Goal: Task Accomplishment & Management: Use online tool/utility

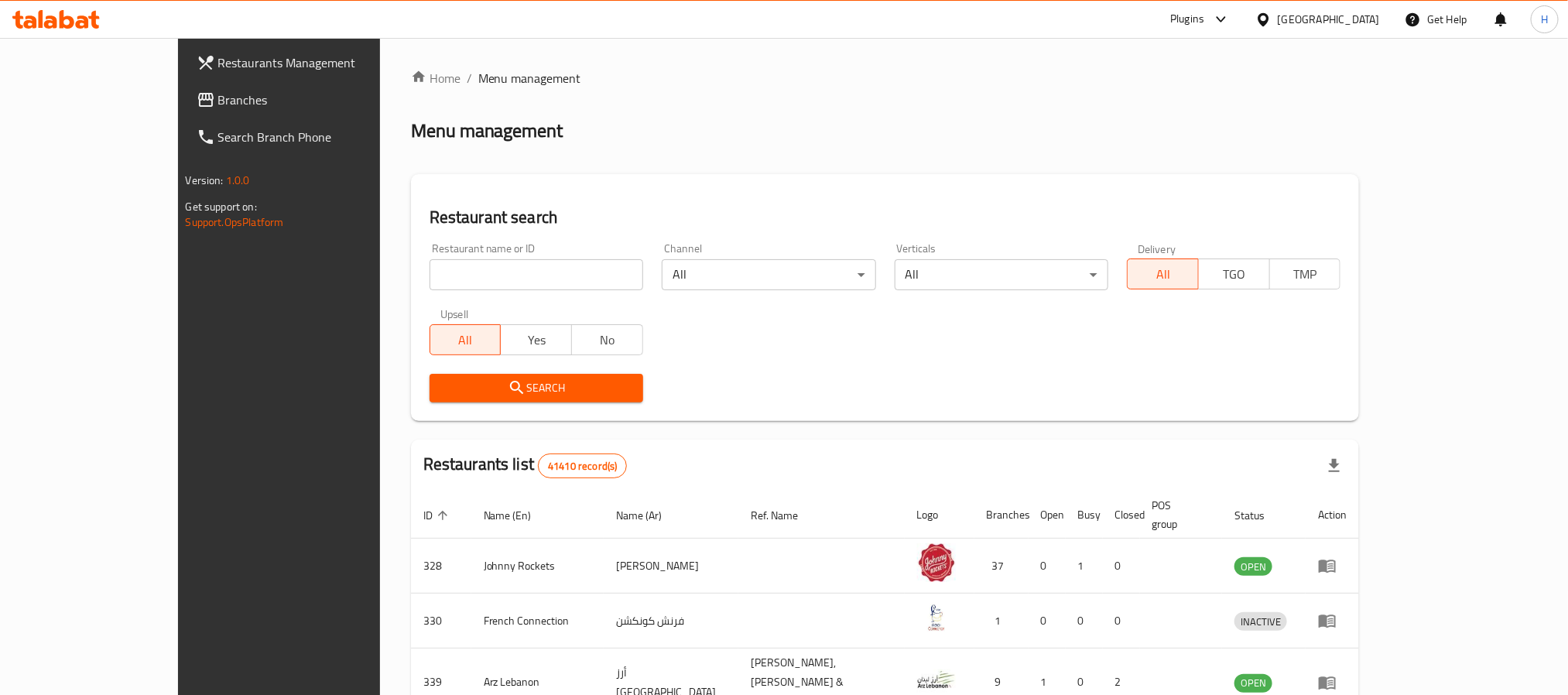
click at [184, 112] on link "Branches" at bounding box center [312, 100] width 256 height 37
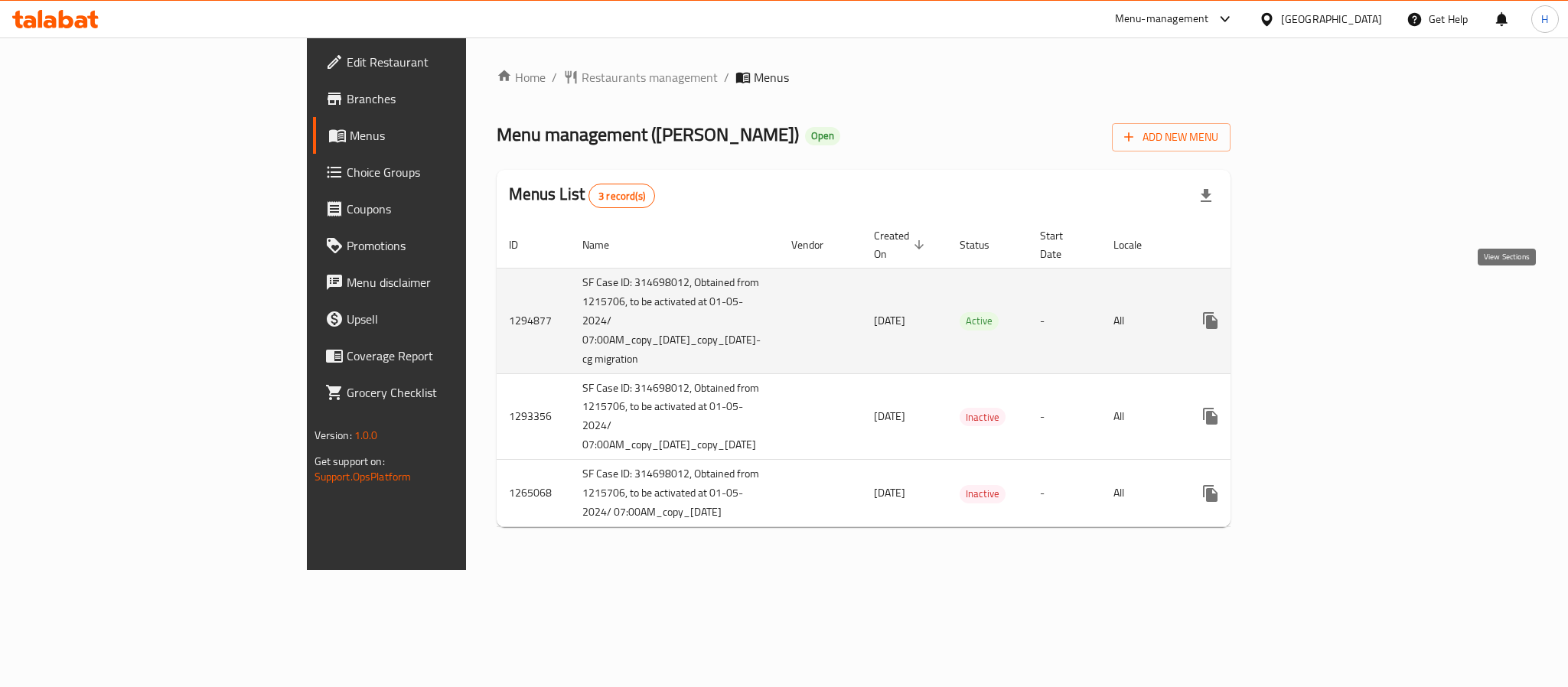
click at [1339, 302] on link "enhanced table" at bounding box center [1320, 321] width 36 height 36
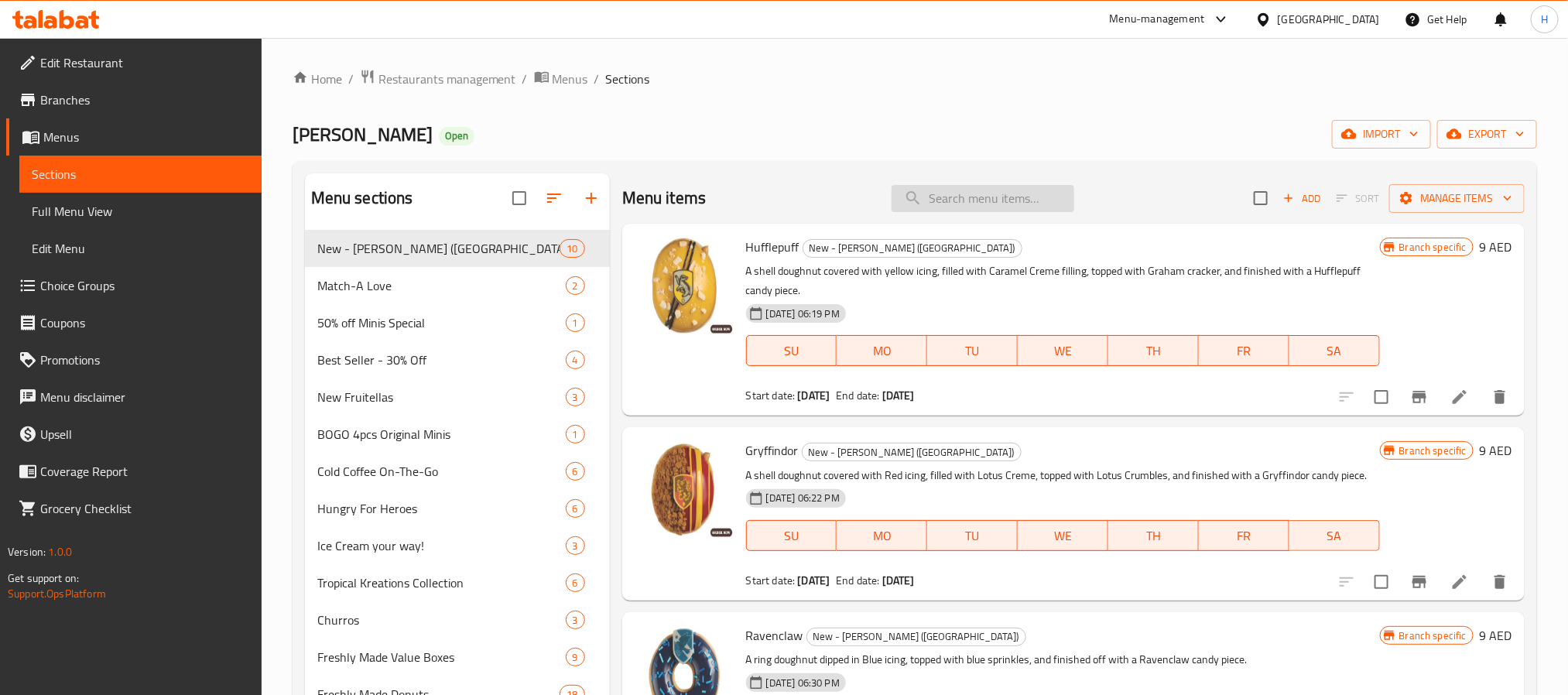
click at [924, 202] on input "search" at bounding box center [983, 199] width 183 height 27
paste input "2 Doughnuts + 1 Coffee"
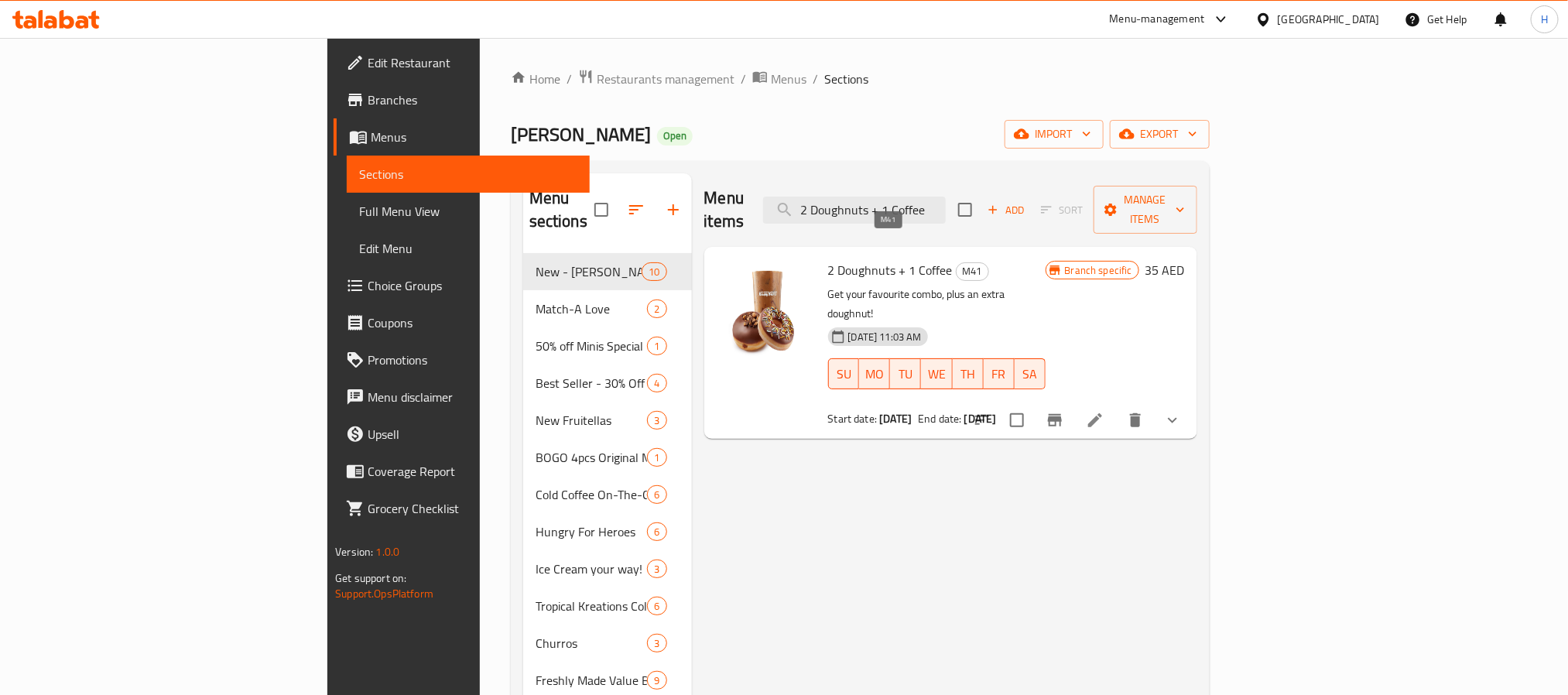
click at [957, 262] on span "M41" at bounding box center [973, 271] width 32 height 18
copy span "M41"
click at [804, 434] on div "Menu items 2 Doughnuts + 1 Coffee Add Sort Manage items 2 Doughnuts + 1 Coffee …" at bounding box center [944, 662] width 505 height 978
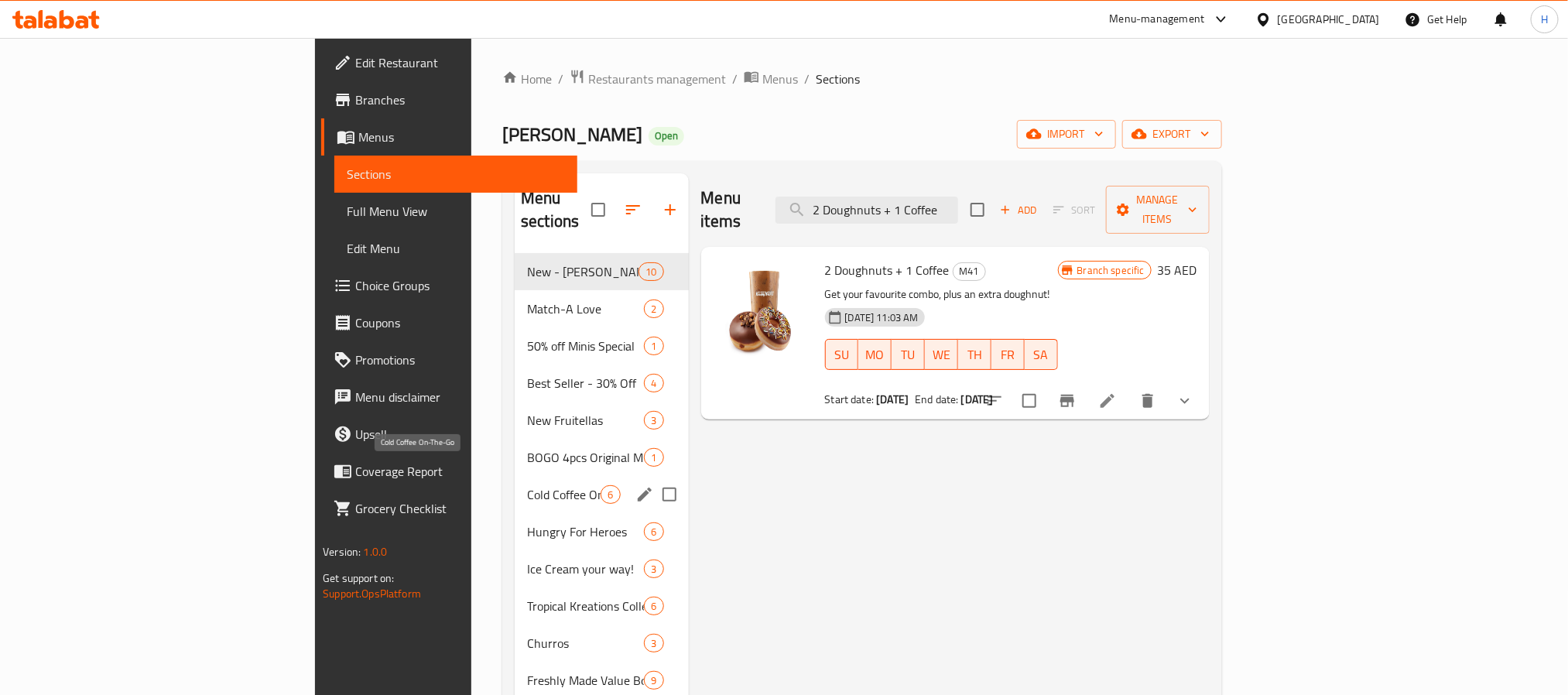
scroll to position [475, 0]
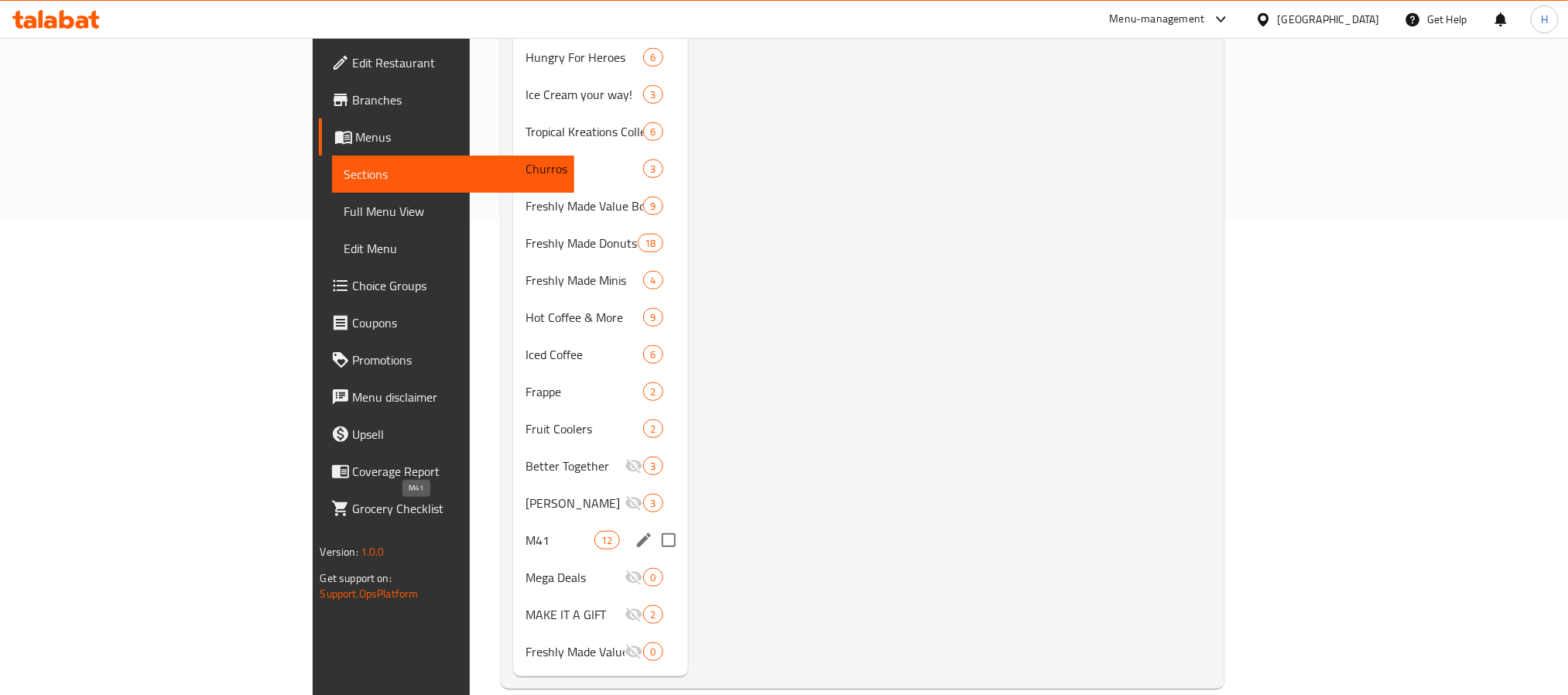
click at [525, 532] on span "M41" at bounding box center [560, 541] width 70 height 18
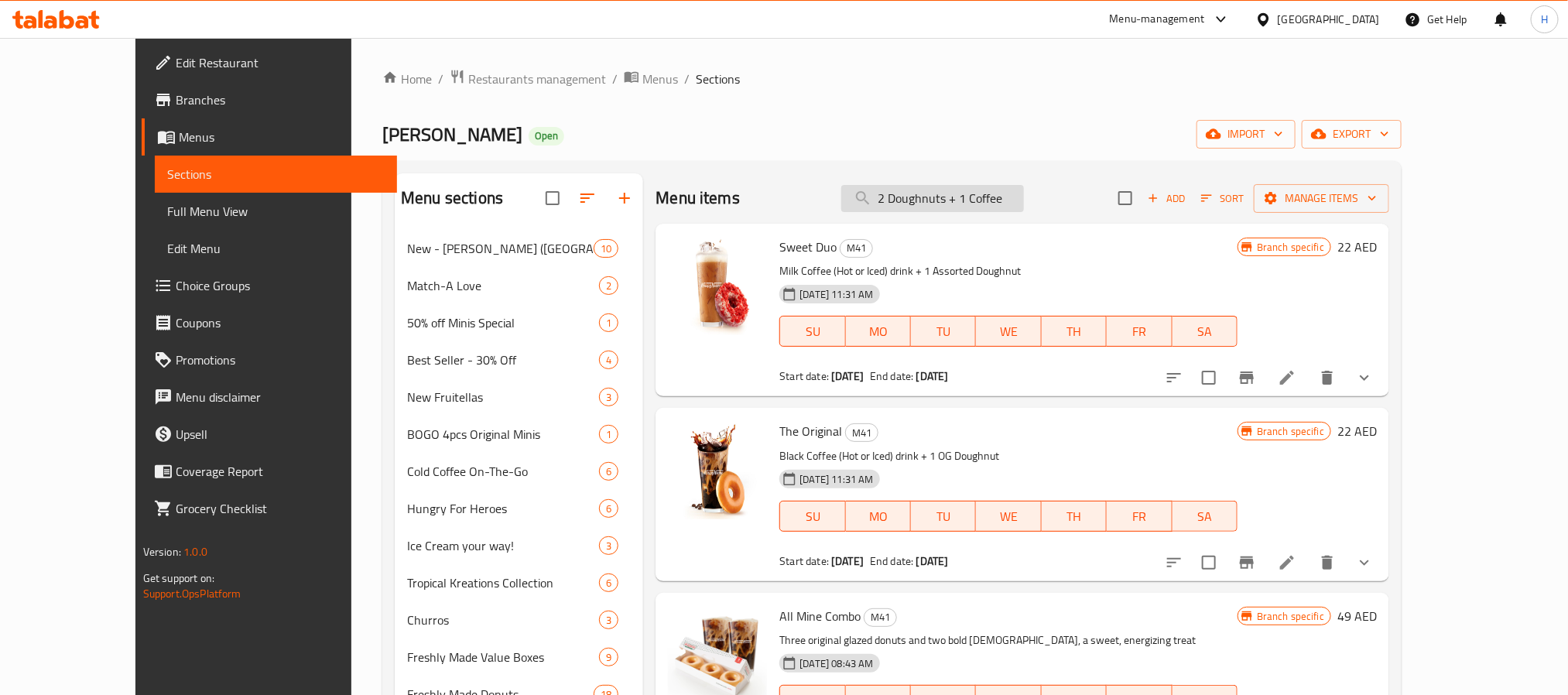
click at [986, 200] on input "2 Doughnuts + 1 Coffee" at bounding box center [933, 199] width 183 height 27
paste input "4pc Churros + Original Joybox"
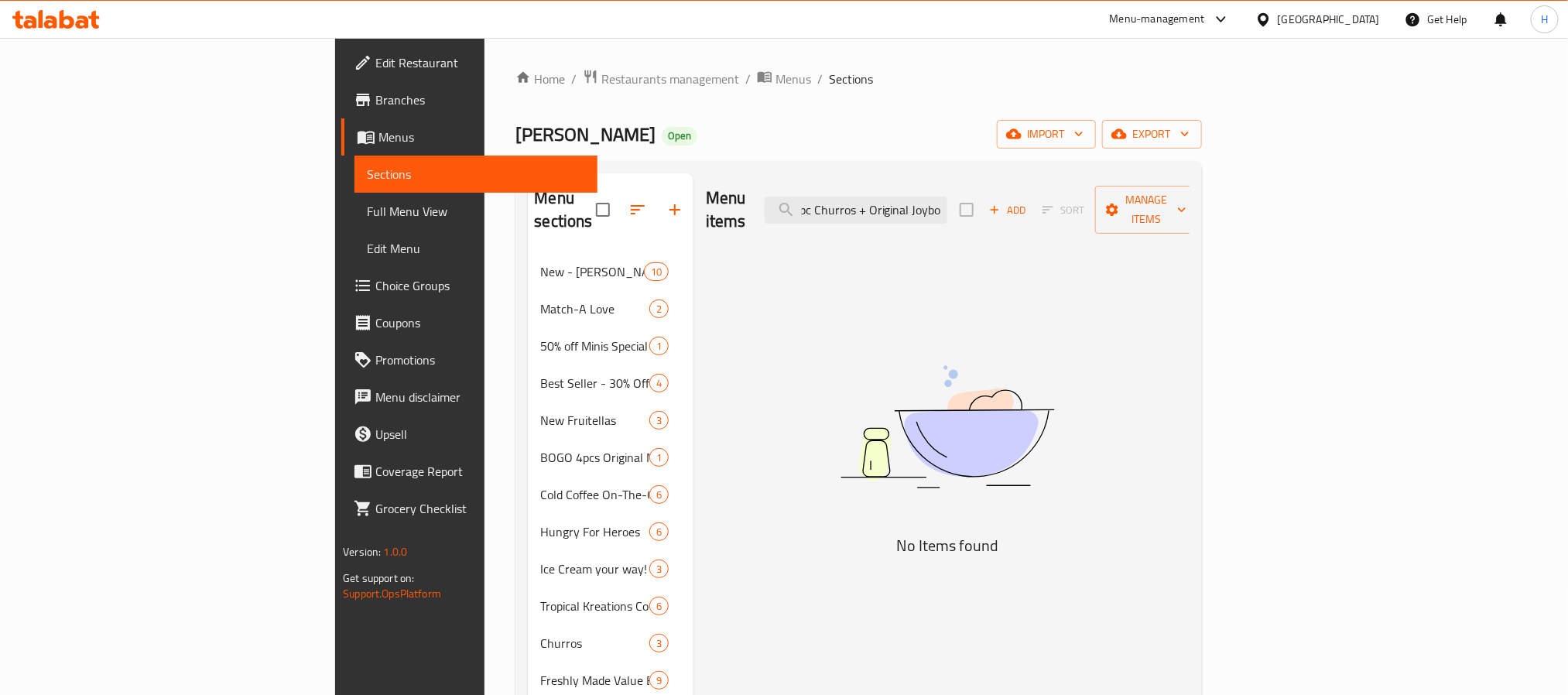
scroll to position [0, 8]
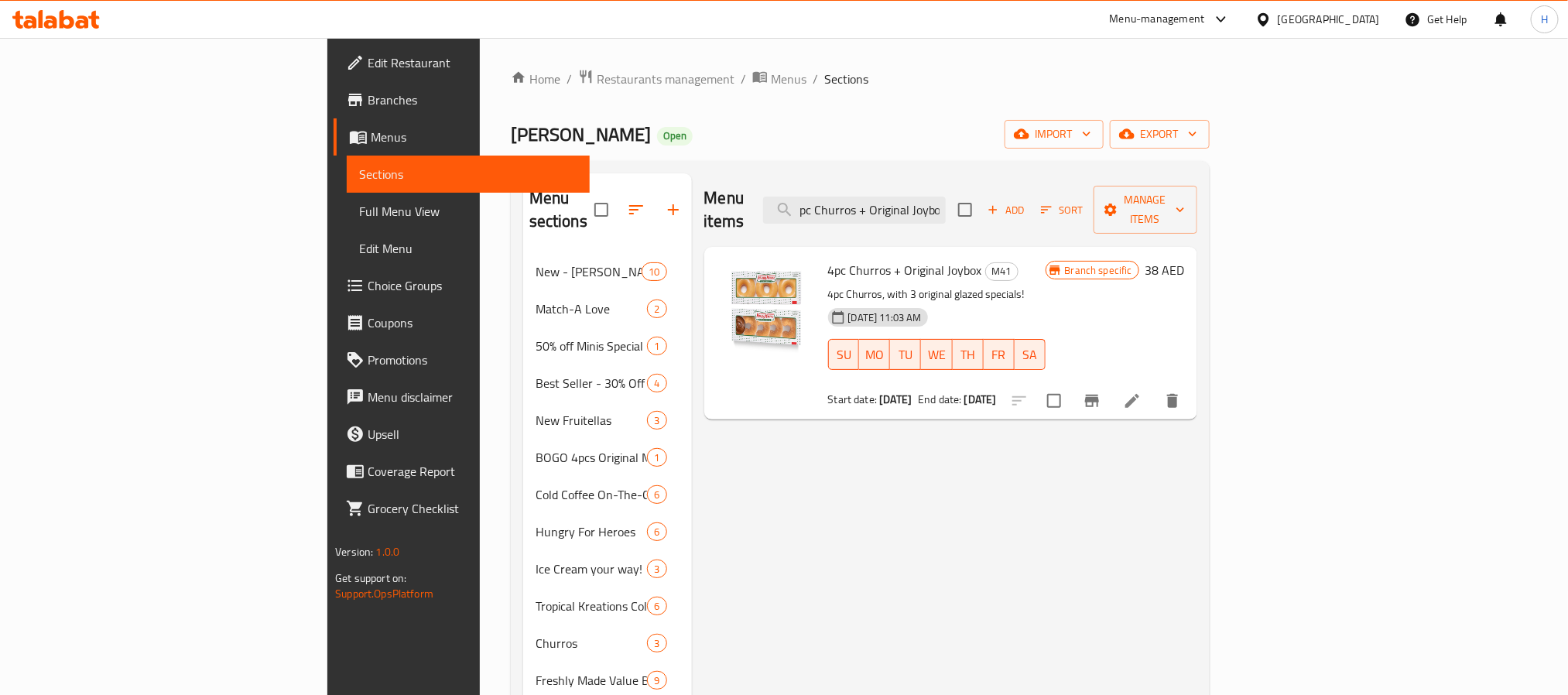
type input "4pc Churros + Original Joybo"
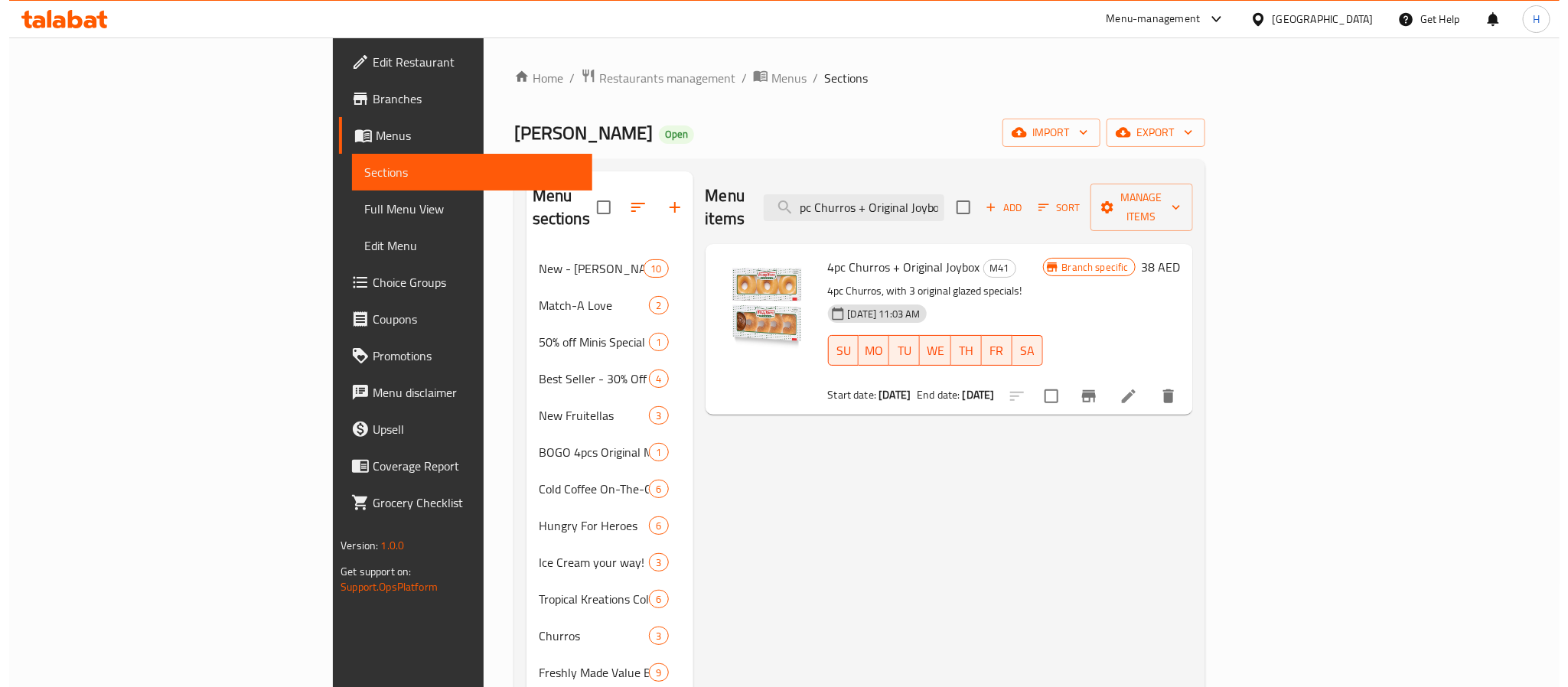
scroll to position [0, 0]
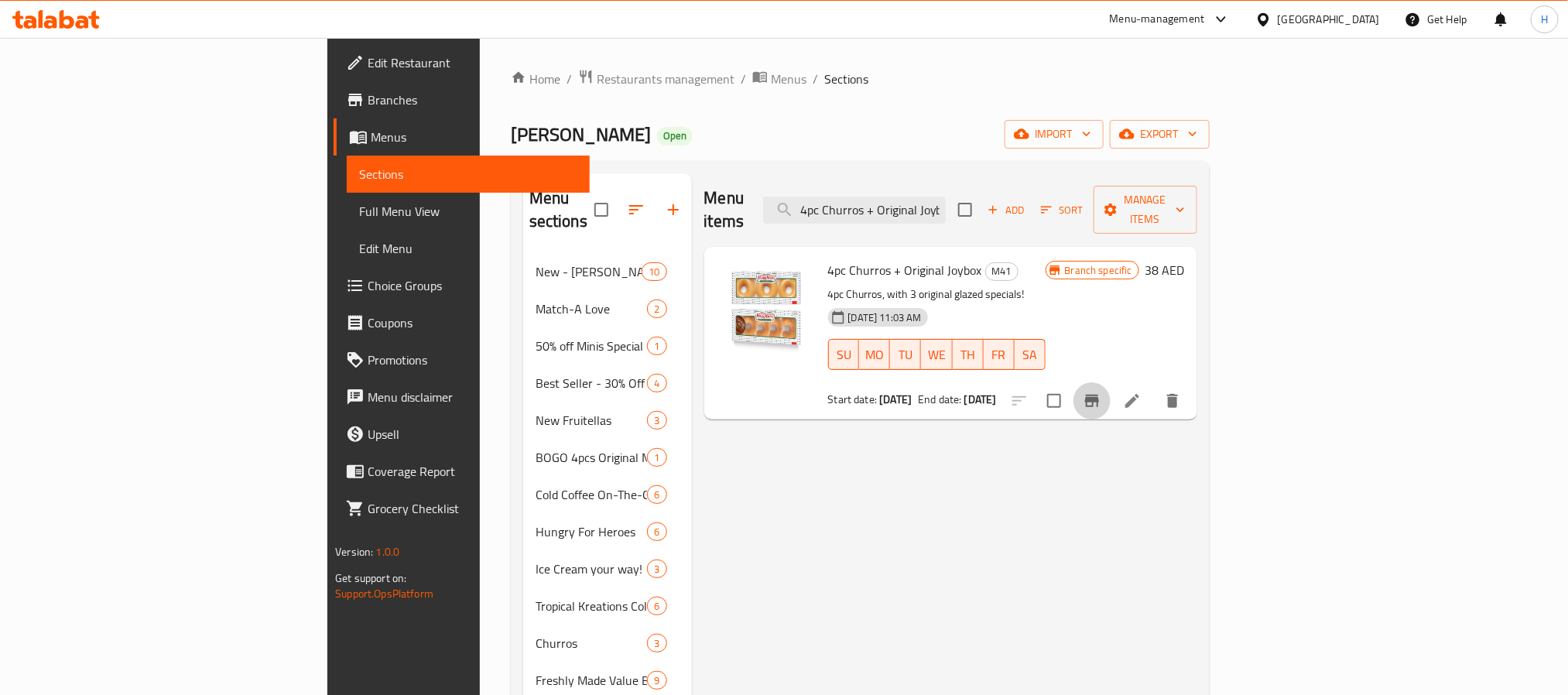
click at [1110, 382] on button "Branch-specific-item" at bounding box center [1092, 401] width 37 height 37
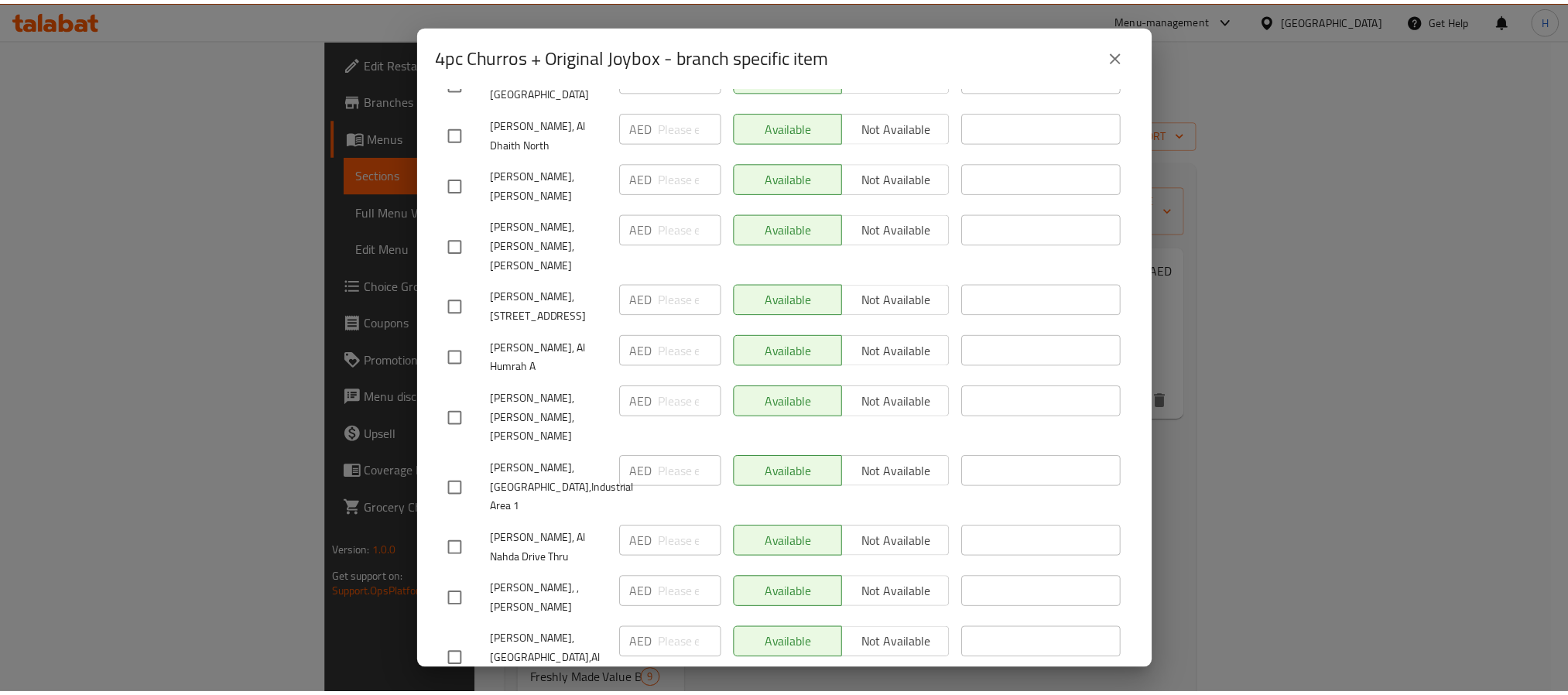
scroll to position [2323, 0]
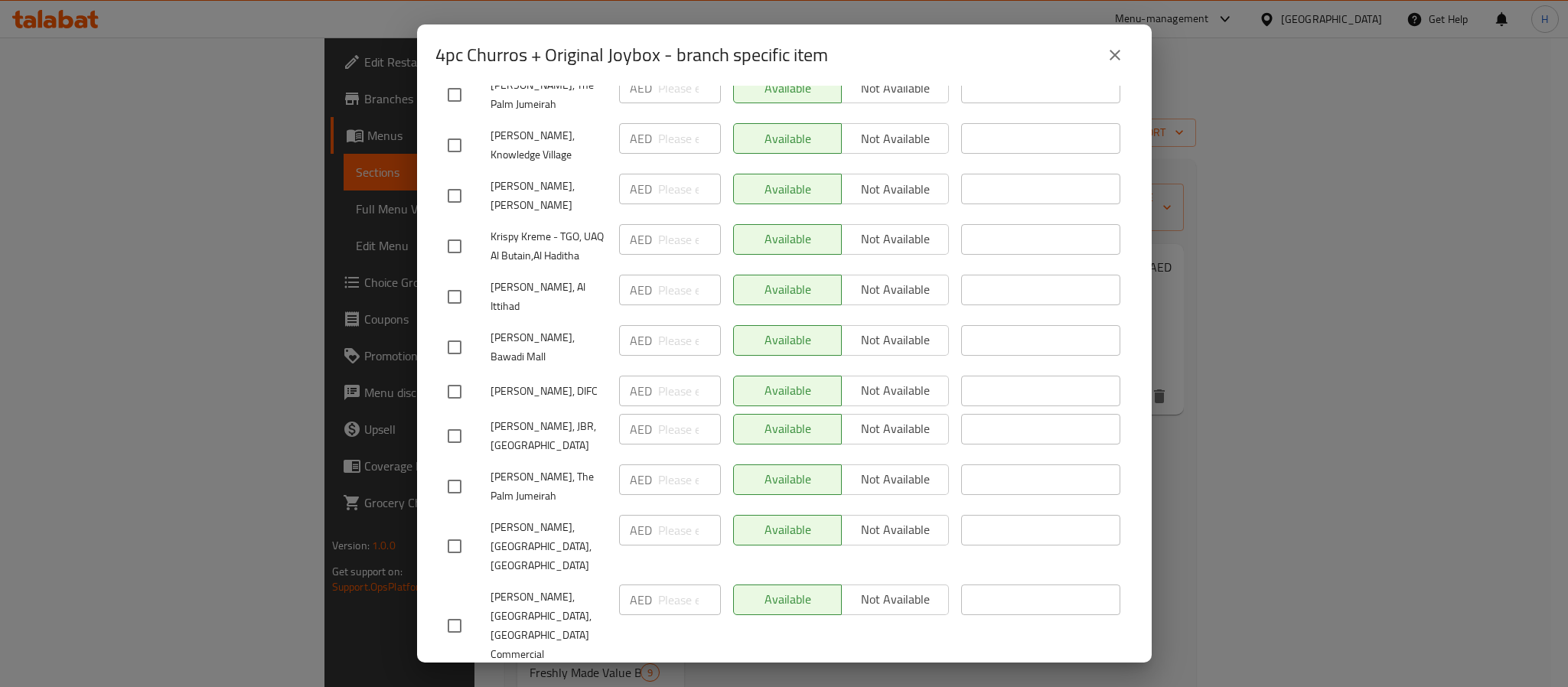
click at [1122, 49] on icon "close" at bounding box center [1115, 55] width 18 height 18
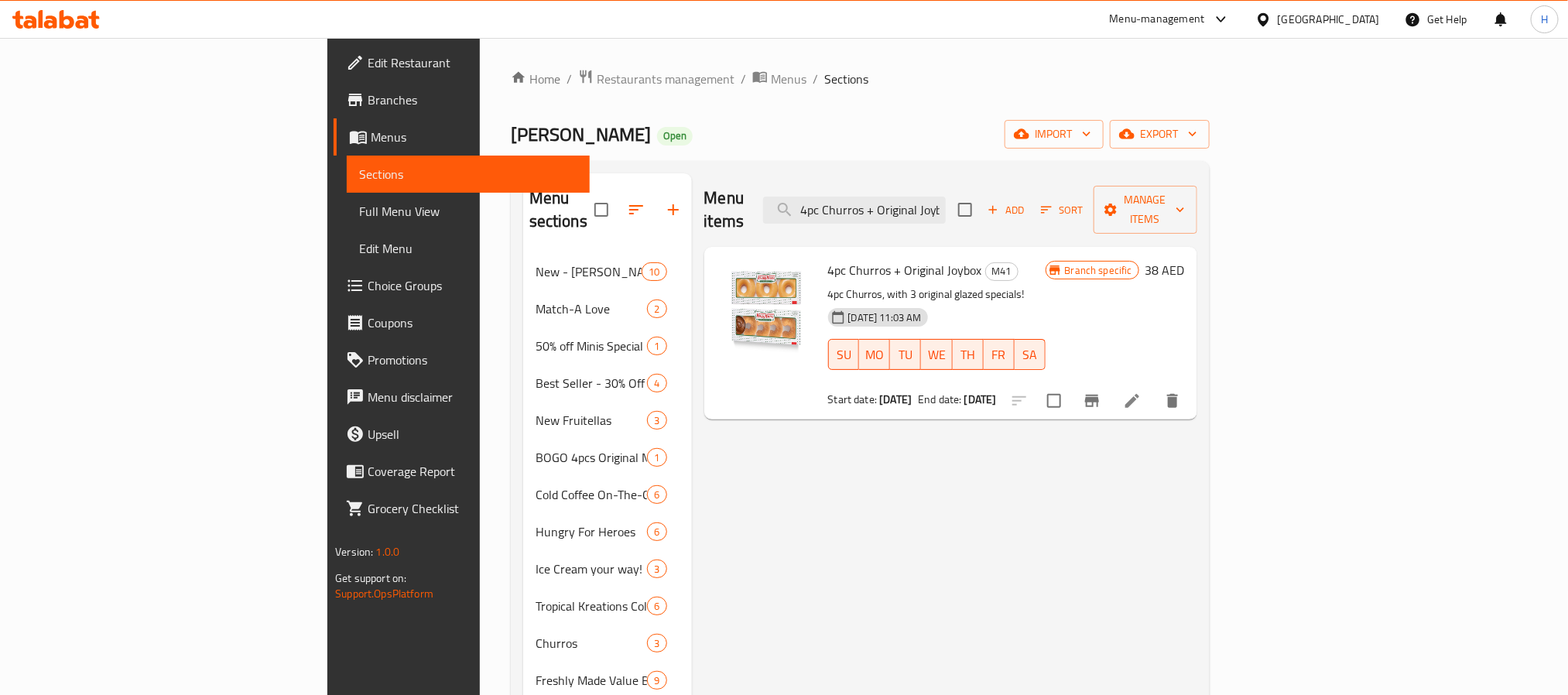
click at [64, 21] on icon at bounding box center [67, 19] width 15 height 18
